Goal: Navigation & Orientation: Find specific page/section

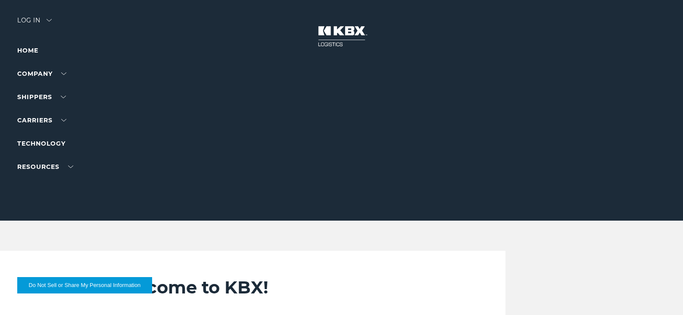
click at [31, 19] on div "Log in" at bounding box center [34, 23] width 34 height 12
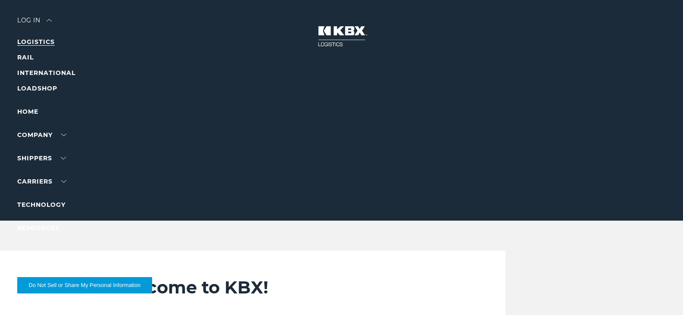
click at [34, 42] on link "LOGISTICS" at bounding box center [35, 42] width 37 height 8
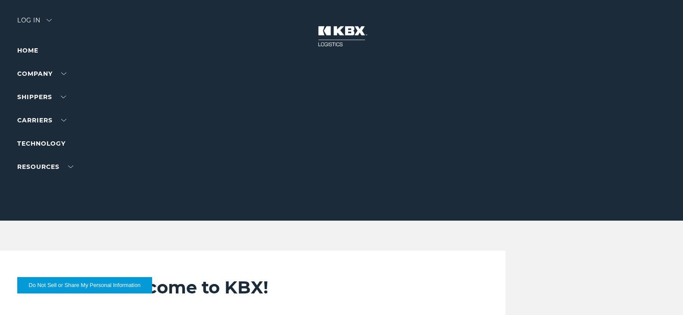
click at [27, 19] on div "Log in" at bounding box center [34, 23] width 34 height 12
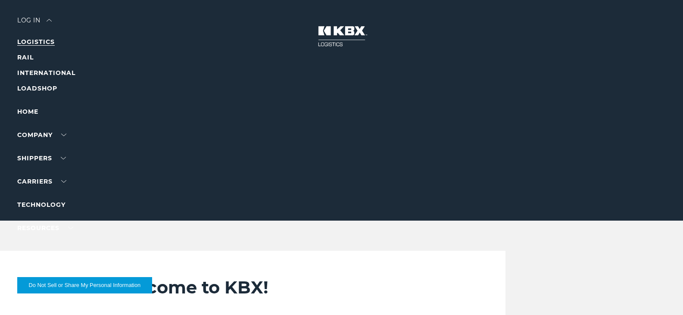
click at [39, 41] on link "LOGISTICS" at bounding box center [35, 42] width 37 height 8
